Goal: Task Accomplishment & Management: Manage account settings

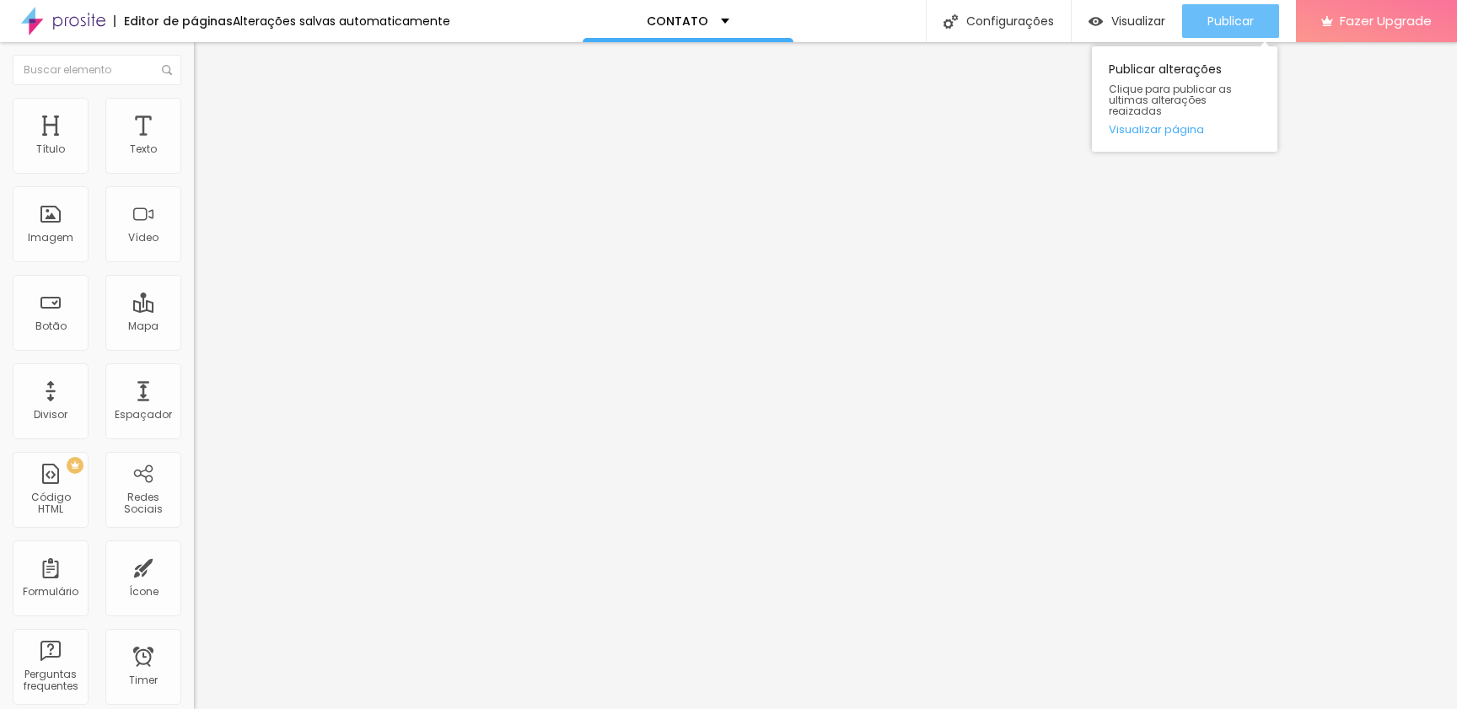
click at [1253, 24] on span "Publicar" at bounding box center [1231, 20] width 46 height 13
click at [194, 115] on li "Estilo" at bounding box center [291, 106] width 194 height 17
click at [194, 115] on li "Avançado" at bounding box center [291, 123] width 194 height 17
click at [194, 108] on img at bounding box center [201, 105] width 15 height 15
click at [194, 115] on img at bounding box center [201, 122] width 15 height 15
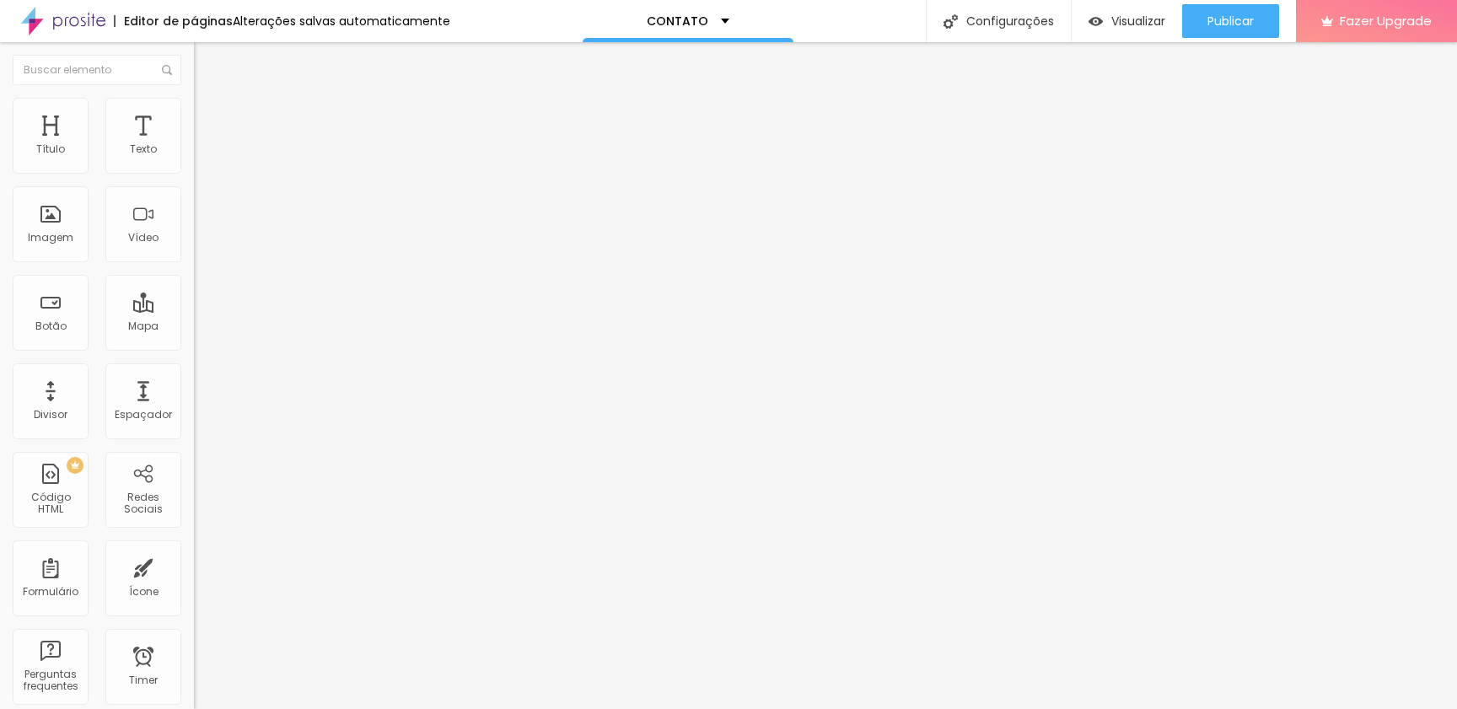
click at [207, 65] on div "Editar CRM" at bounding box center [251, 61] width 89 height 13
click at [194, 184] on link "clique aqui" at bounding box center [285, 171] width 183 height 24
click at [1215, 30] on div "Publicar" at bounding box center [1231, 21] width 46 height 34
click at [1131, 32] on div "Visualizar" at bounding box center [1112, 21] width 77 height 34
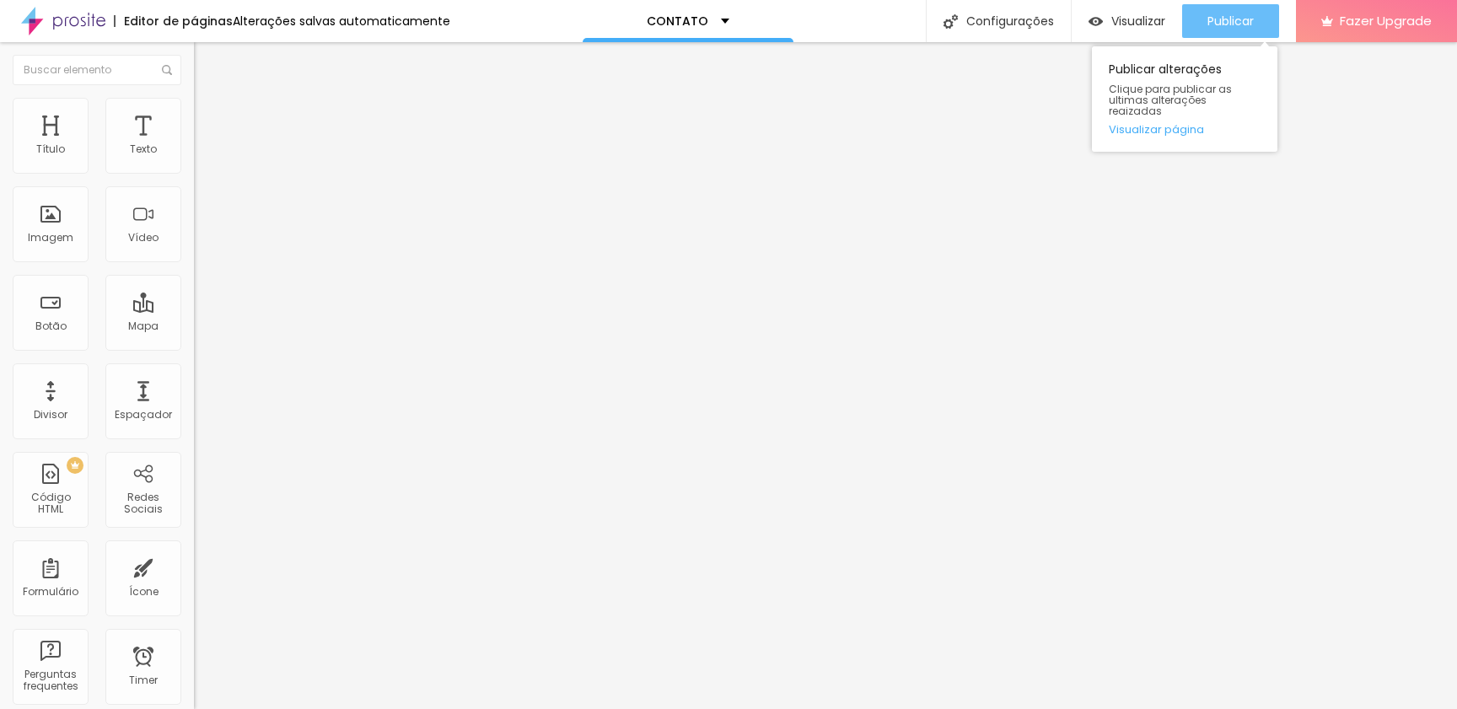
click at [1195, 23] on button "Publicar" at bounding box center [1230, 21] width 97 height 34
